Goal: Transaction & Acquisition: Purchase product/service

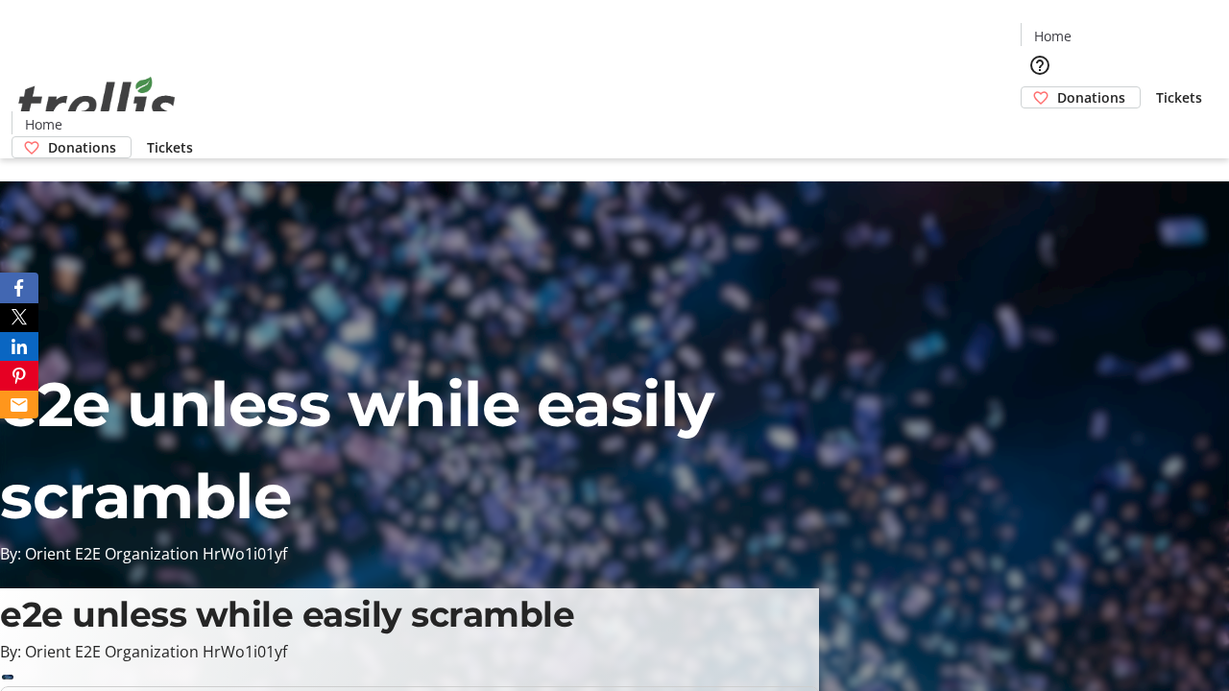
click at [1057, 87] on span "Donations" at bounding box center [1091, 97] width 68 height 20
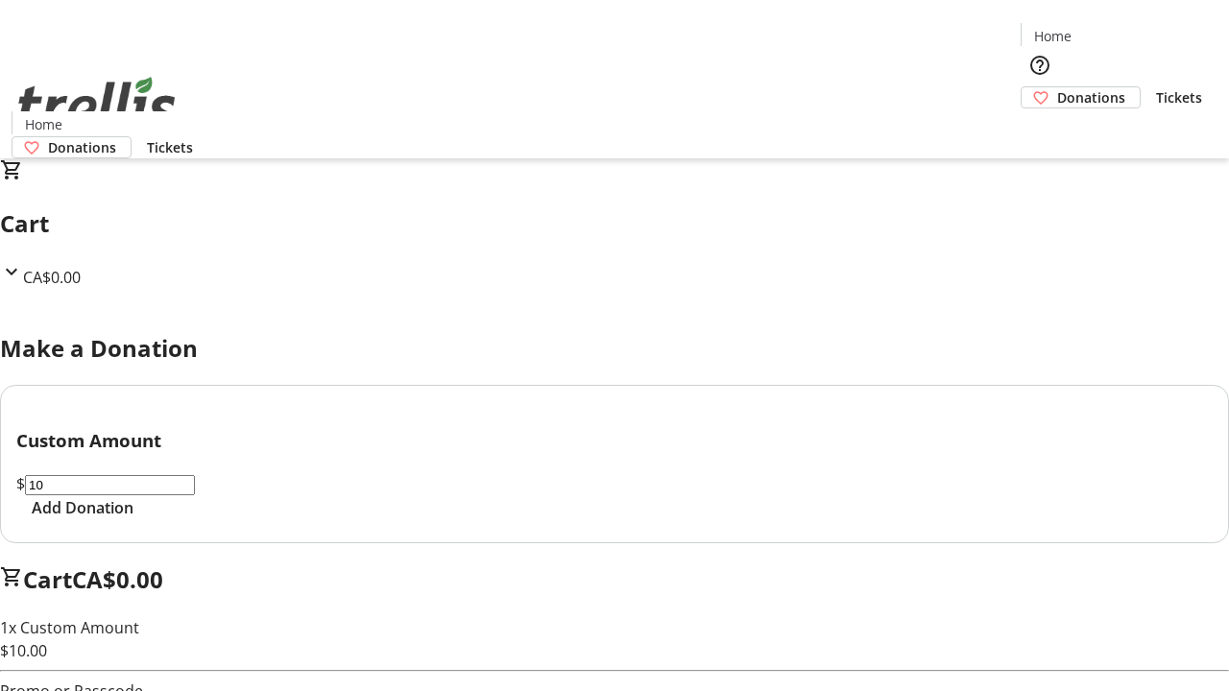
select select "CA"
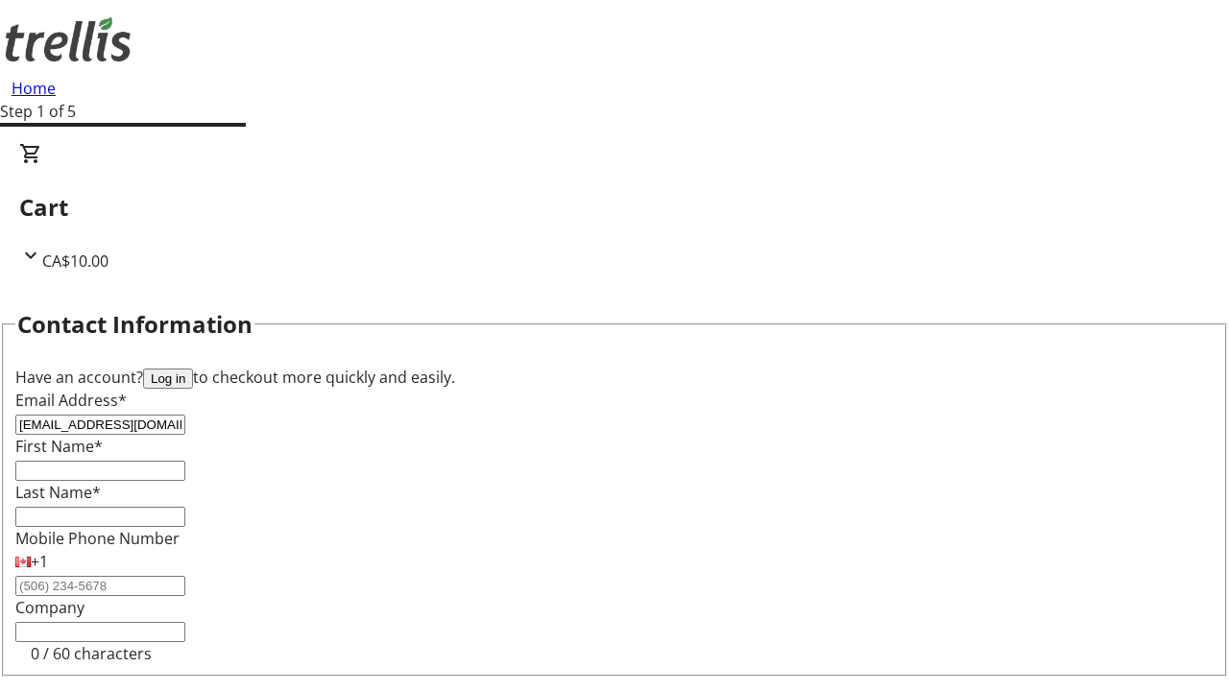
type input "[EMAIL_ADDRESS][DOMAIN_NAME]"
type input "Angus"
type input "[PERSON_NAME]"
type input "[STREET_ADDRESS][PERSON_NAME]"
type input "Kelowna"
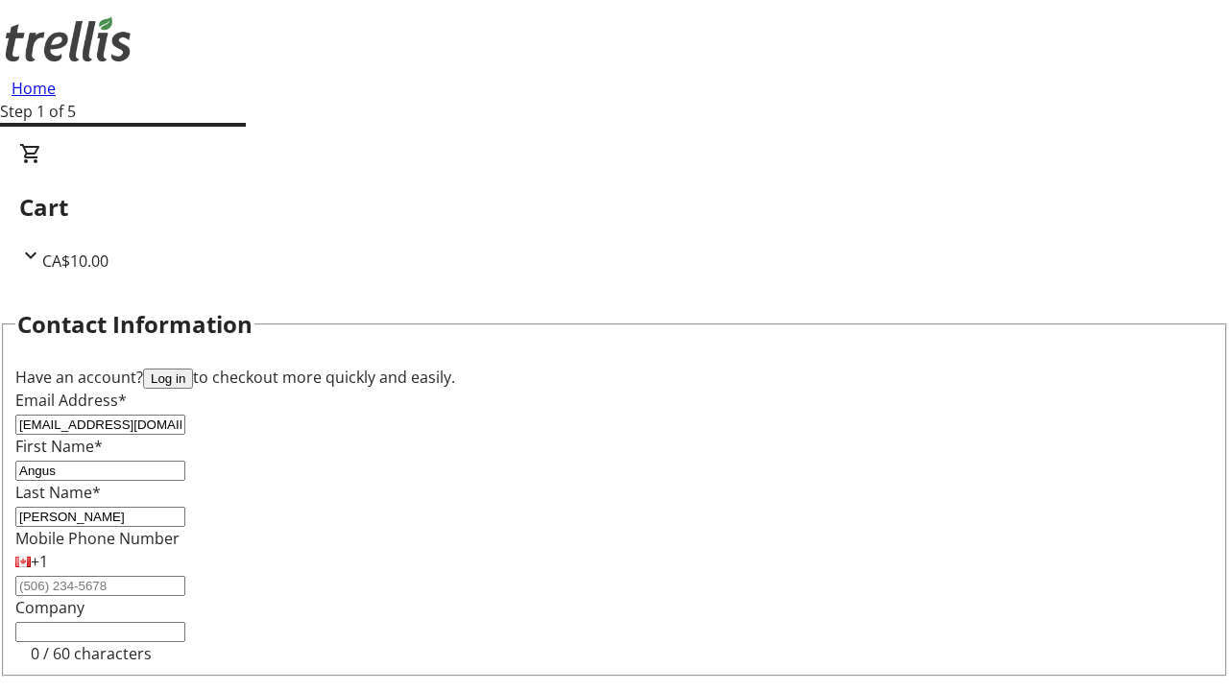
scroll to position [257, 0]
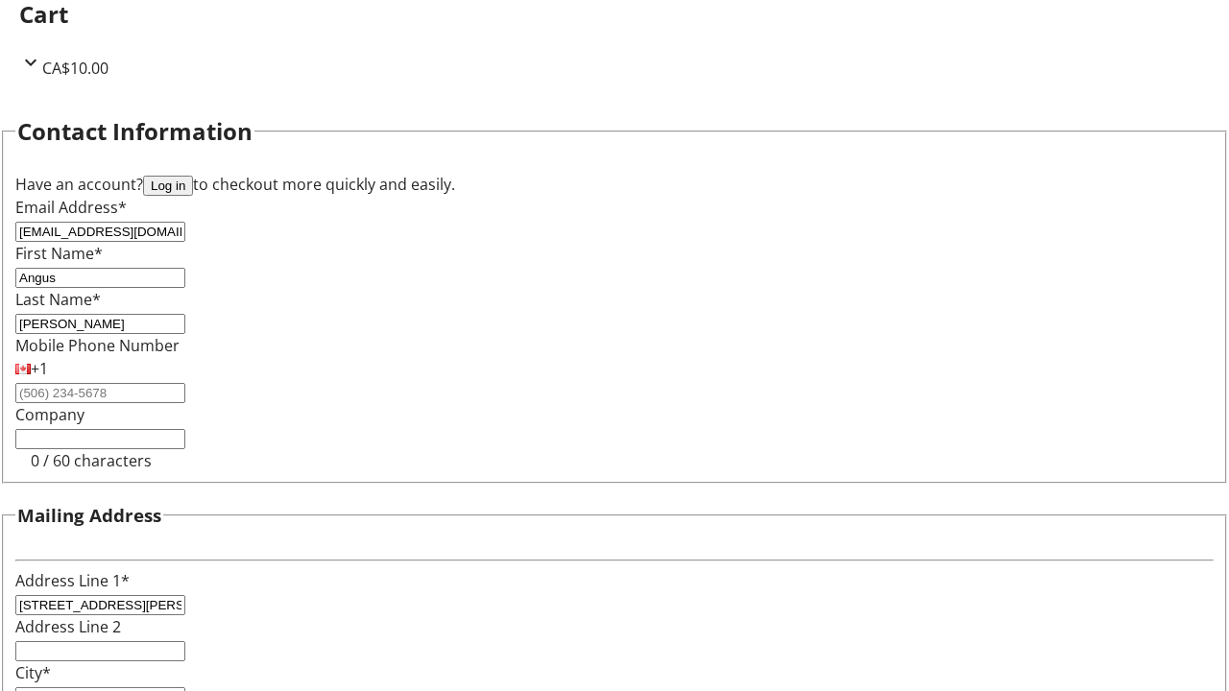
select select "BC"
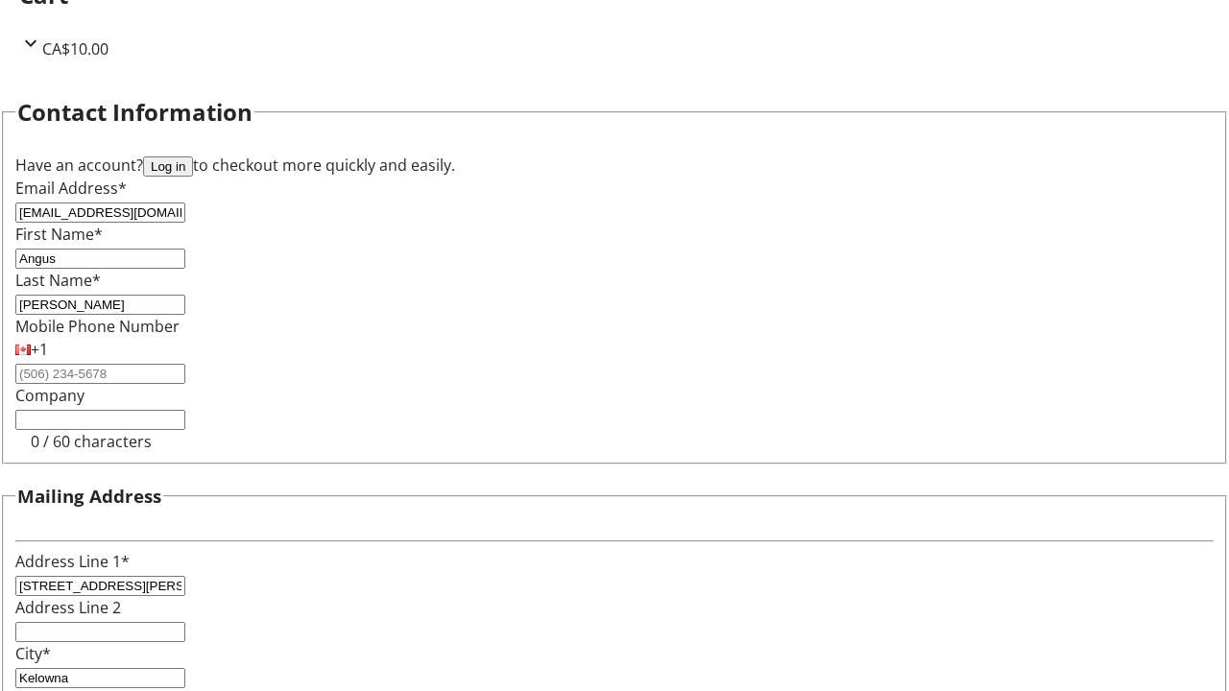
type input "Kelowna"
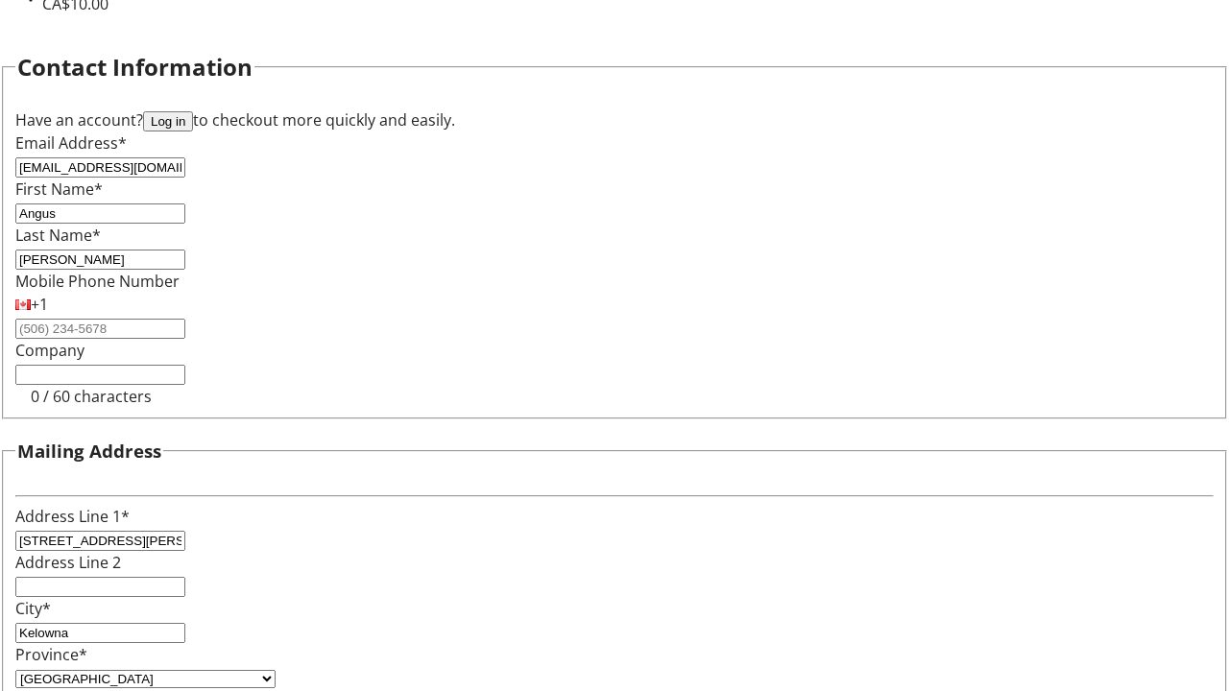
type input "V1Y 0C2"
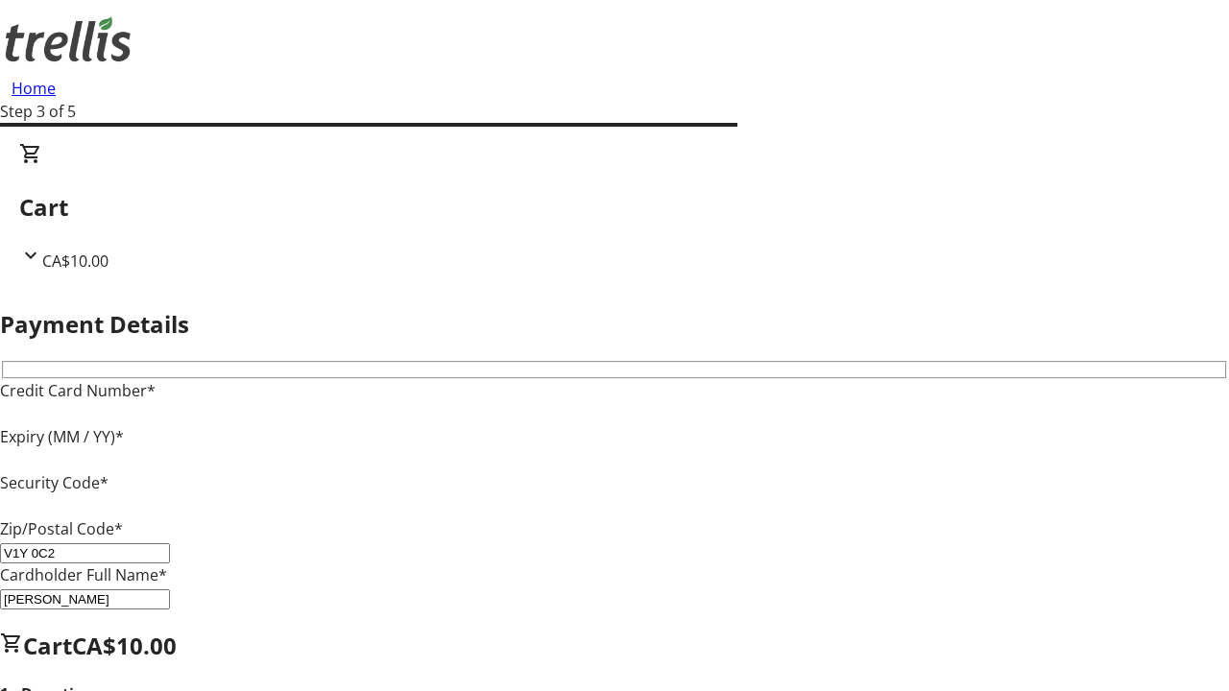
type input "V1Y 0C2"
